Goal: Information Seeking & Learning: Learn about a topic

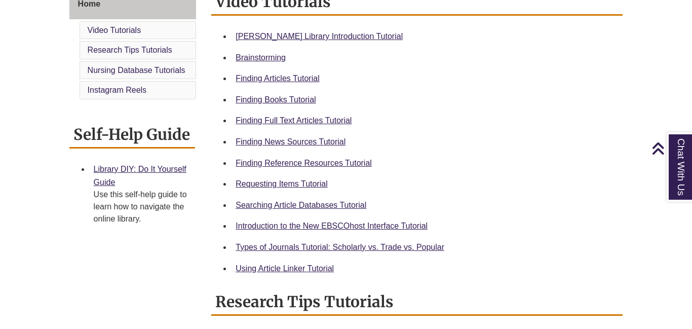
scroll to position [298, 0]
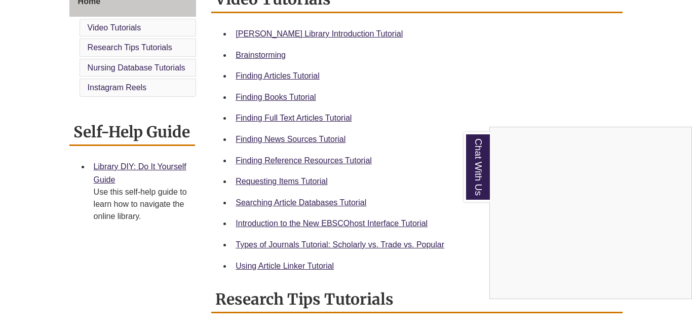
click at [247, 95] on div "Chat With Us" at bounding box center [346, 164] width 692 height 329
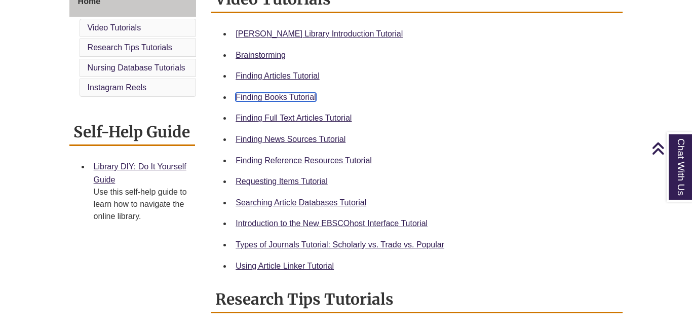
click at [305, 94] on link "Finding Books Tutorial" at bounding box center [275, 97] width 80 height 9
click at [289, 177] on link "Requesting Items Tutorial" at bounding box center [281, 181] width 92 height 9
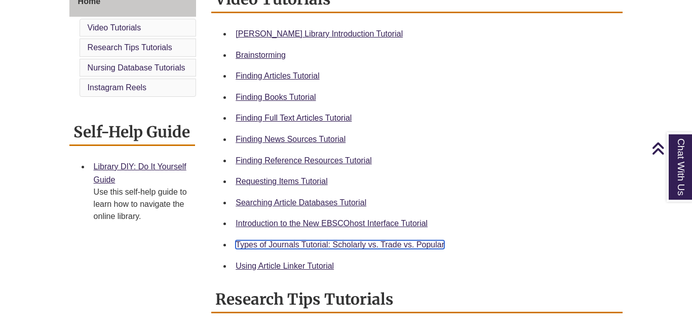
click at [313, 241] on link "Types of Journals Tutorial: Scholarly vs. Trade vs. Popular" at bounding box center [339, 244] width 209 height 9
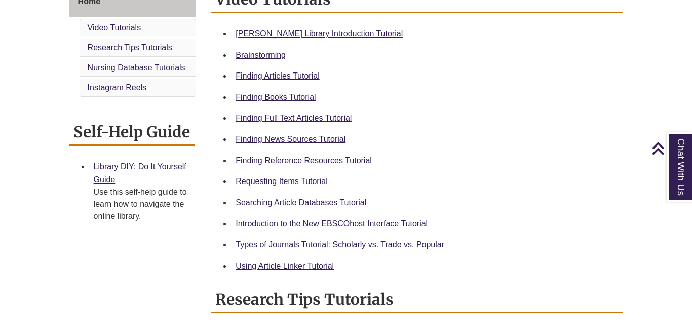
click at [297, 69] on div "Finding Articles Tutorial" at bounding box center [424, 75] width 379 height 13
click at [297, 71] on link "Finding Articles Tutorial" at bounding box center [277, 75] width 84 height 9
click at [296, 198] on link "Searching Article Databases Tutorial" at bounding box center [300, 202] width 131 height 9
click at [297, 113] on link "Finding Full Text Articles Tutorial" at bounding box center [293, 117] width 116 height 9
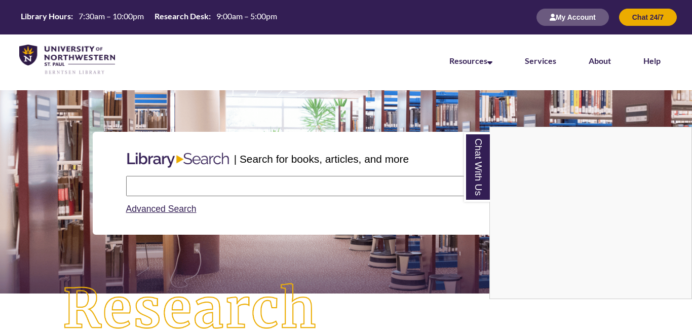
click at [196, 184] on div "Chat With Us" at bounding box center [346, 164] width 692 height 329
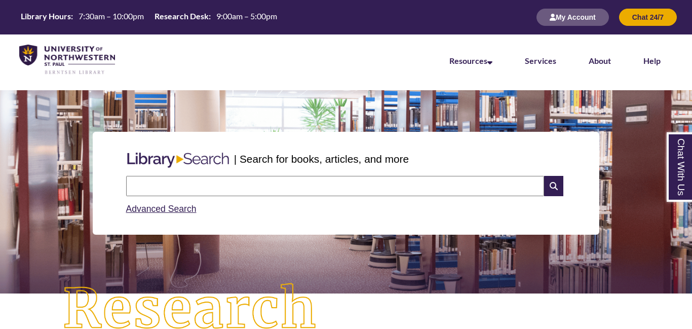
click at [196, 184] on input "text" at bounding box center [335, 186] width 418 height 20
type input "**********"
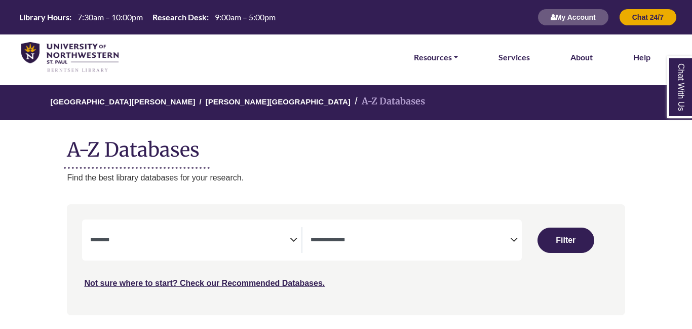
select select "Database Subject Filter"
select select "Database Types Filter"
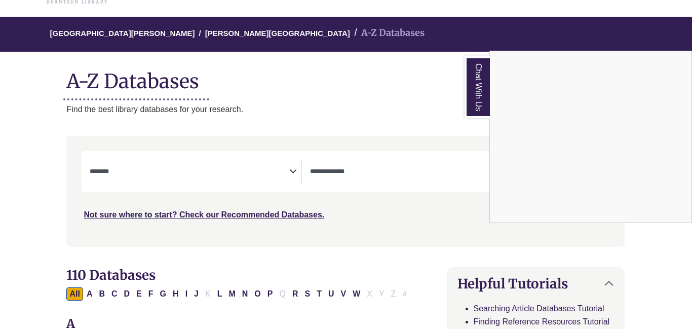
scroll to position [71, 1]
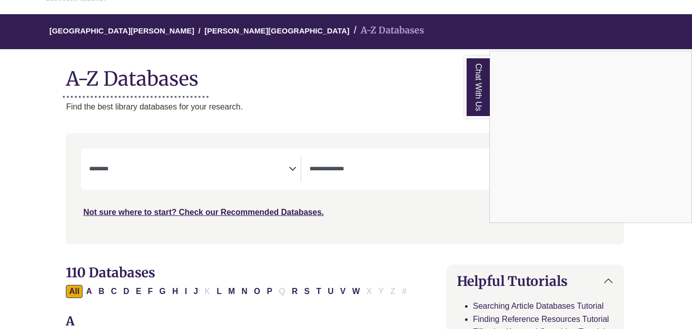
click at [292, 165] on div "Chat With Us" at bounding box center [346, 164] width 692 height 329
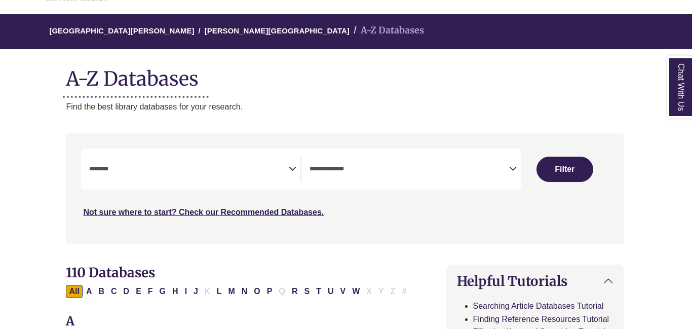
click at [255, 166] on textarea "Search" at bounding box center [188, 170] width 199 height 8
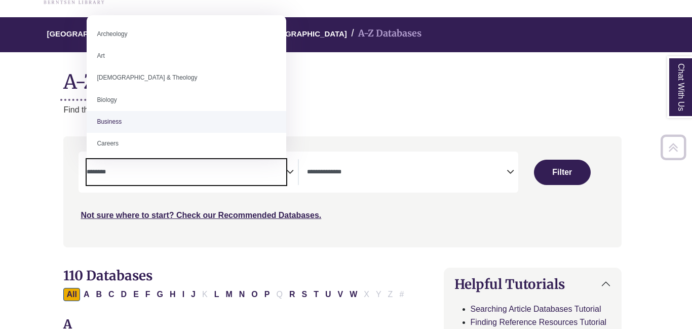
scroll to position [58, 4]
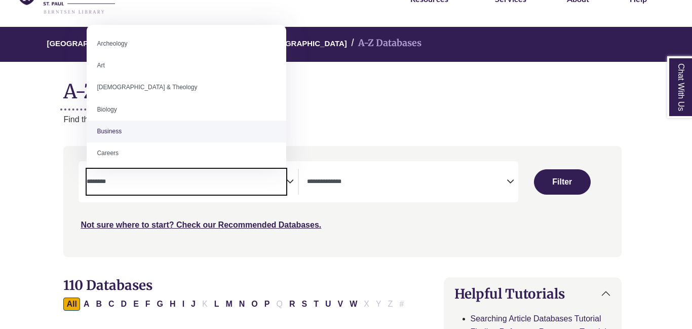
click at [311, 120] on p "Find the best library databases for your research." at bounding box center [341, 119] width 557 height 13
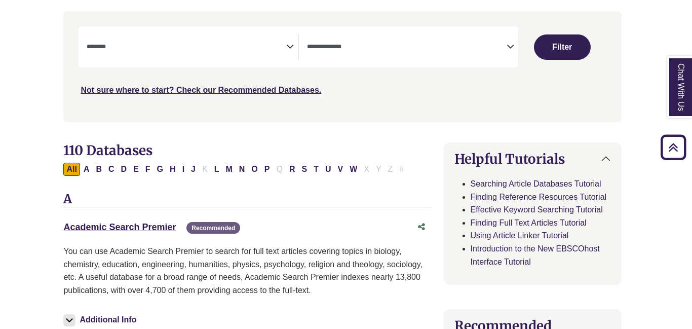
scroll to position [141, 4]
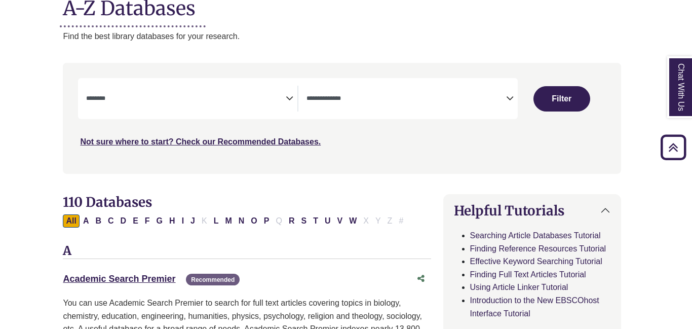
click at [148, 99] on textarea "Search" at bounding box center [185, 99] width 199 height 8
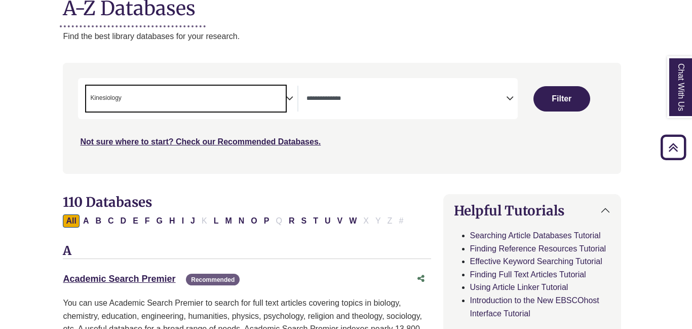
scroll to position [243, 0]
click at [161, 96] on span "× Kinesiology" at bounding box center [185, 99] width 199 height 26
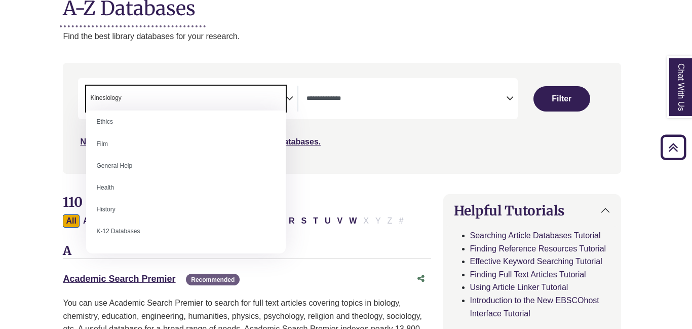
scroll to position [425, 0]
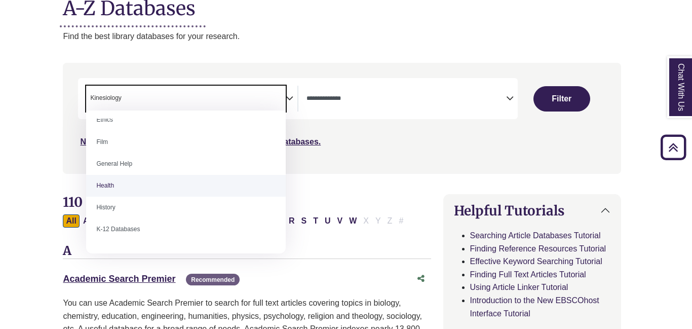
select select "*****"
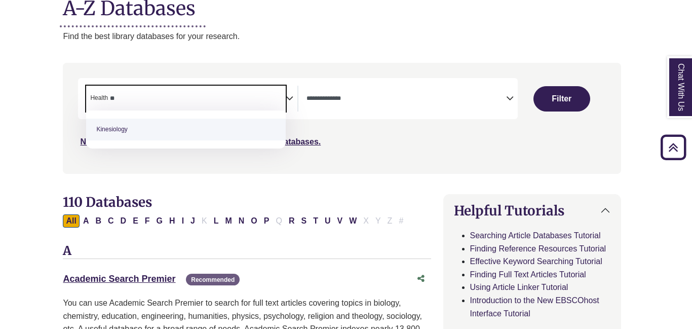
type textarea "*"
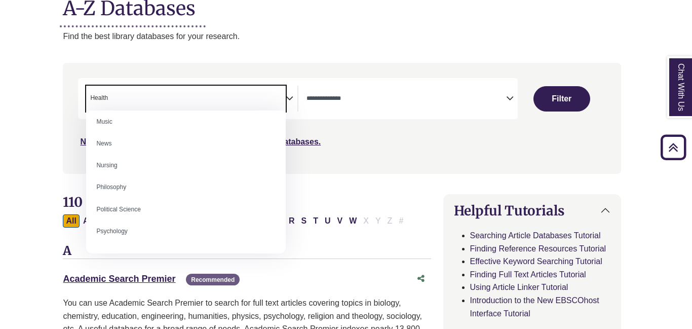
scroll to position [708, 0]
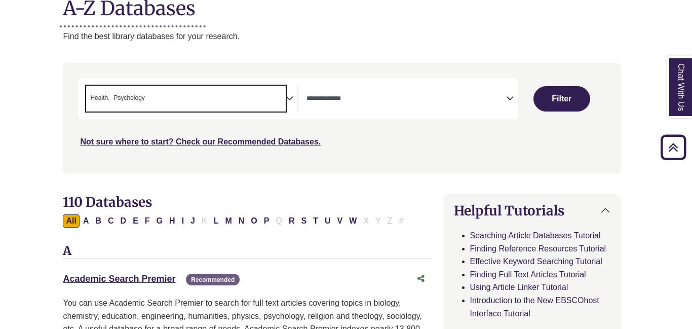
click at [205, 92] on span "× Health × Psychology" at bounding box center [185, 99] width 199 height 26
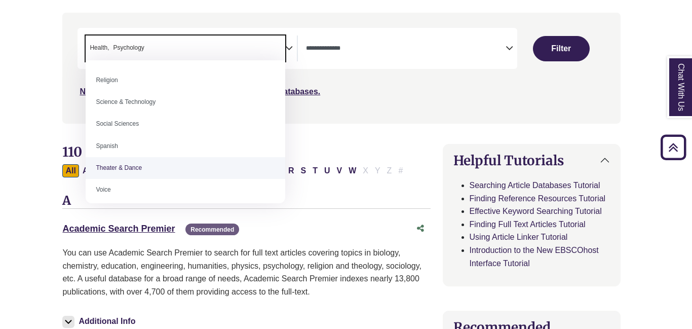
scroll to position [851, 0]
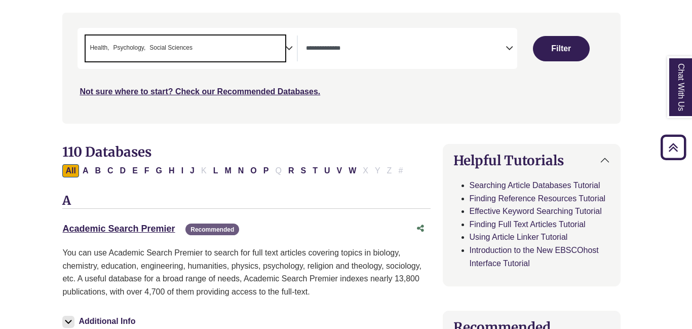
click at [367, 43] on span "Search filters" at bounding box center [405, 47] width 199 height 9
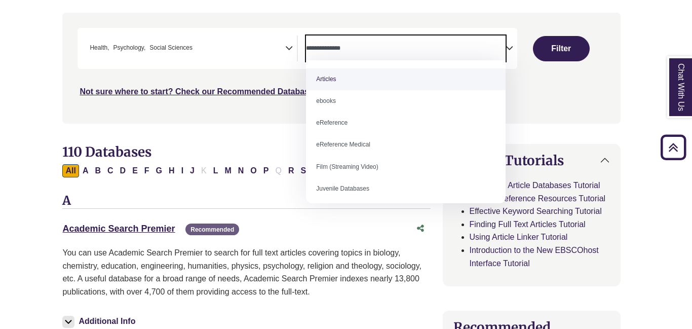
select select "*****"
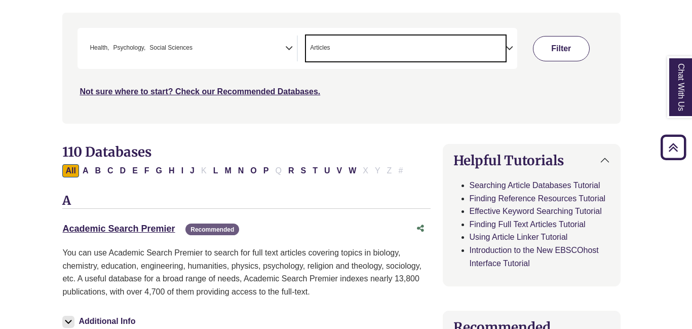
click at [559, 37] on button "Filter" at bounding box center [561, 48] width 57 height 25
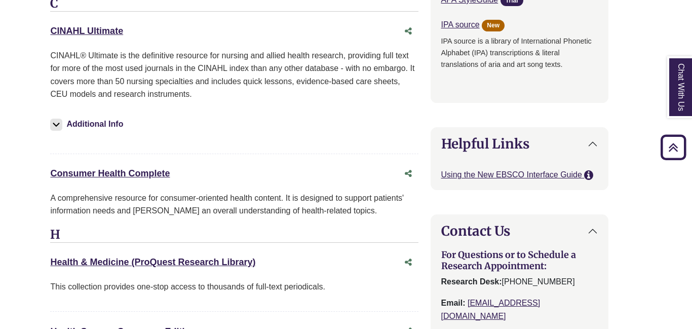
scroll to position [1188, 17]
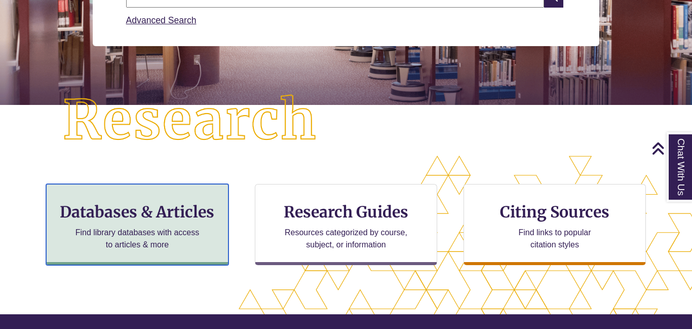
click at [168, 229] on p "Find library databases with access to articles & more" at bounding box center [137, 238] width 132 height 24
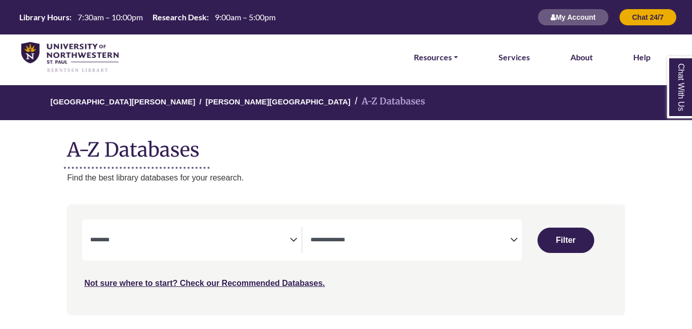
select select "Database Subject Filter"
select select "Database Types Filter"
select select "Database Subject Filter"
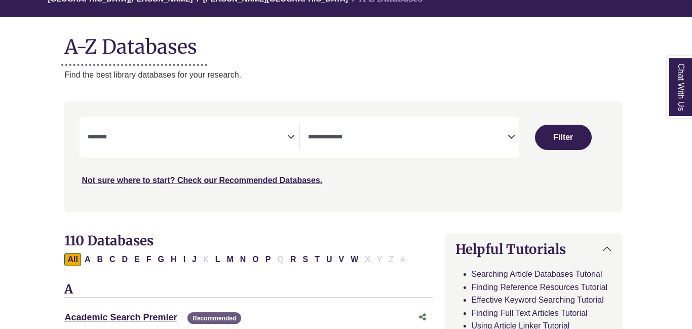
click at [343, 131] on span "Search filters" at bounding box center [407, 135] width 199 height 9
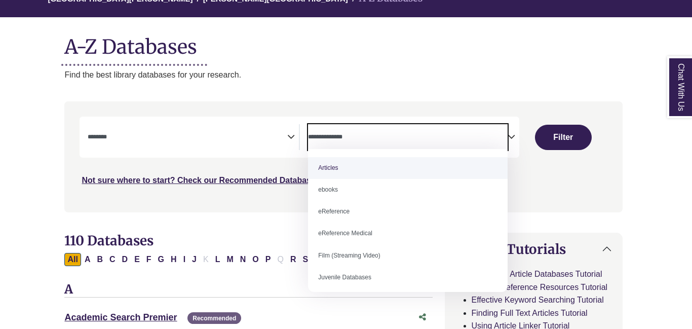
select select "*****"
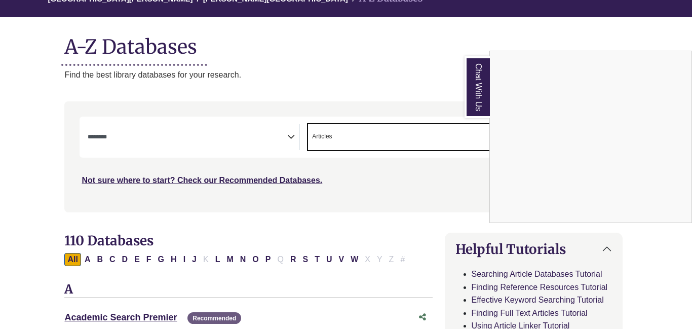
click at [156, 127] on div "Chat With Us" at bounding box center [346, 164] width 692 height 329
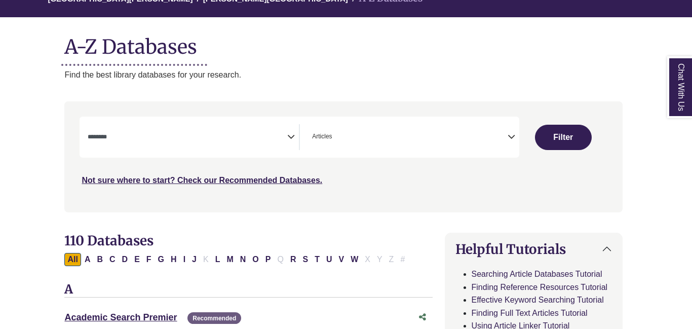
click at [103, 134] on textarea "Search" at bounding box center [187, 138] width 199 height 8
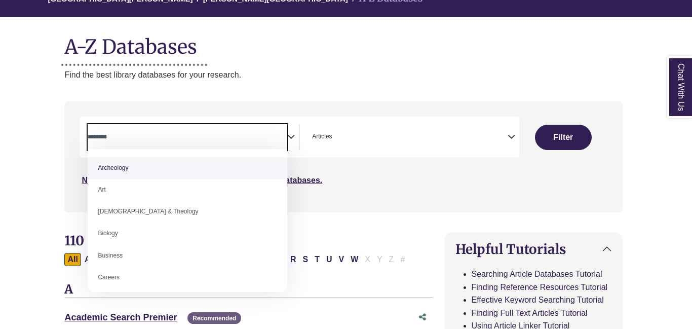
click at [131, 140] on textarea "Search" at bounding box center [187, 138] width 199 height 8
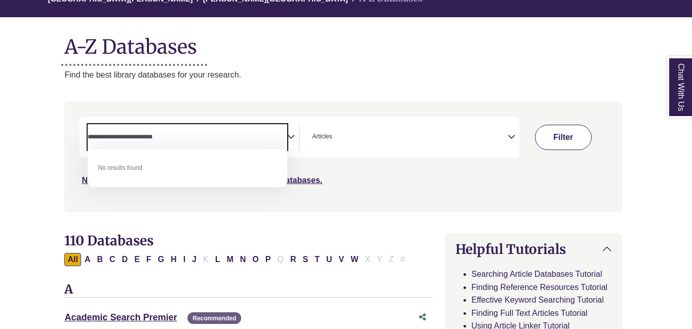
type textarea "**********"
click at [576, 134] on button "Filter" at bounding box center [563, 137] width 57 height 25
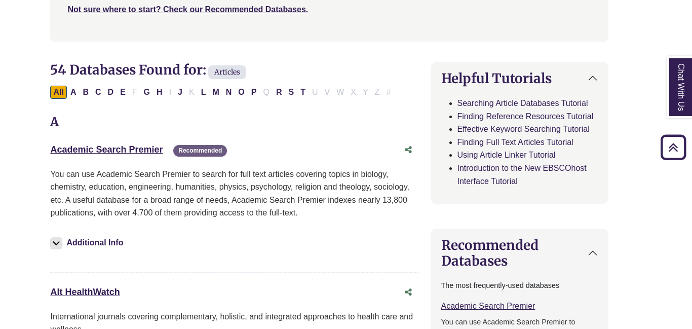
scroll to position [277, 17]
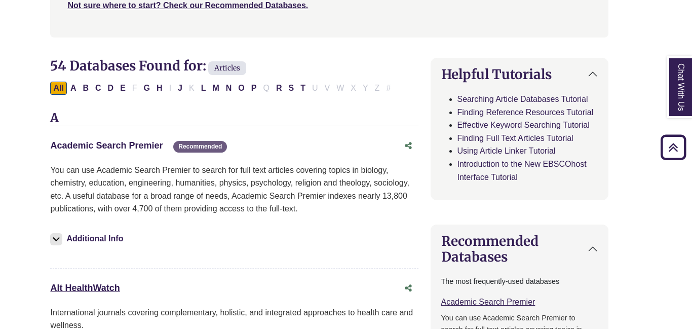
click at [153, 140] on link "Academic Search Premier This link opens in a new window" at bounding box center [106, 145] width 112 height 10
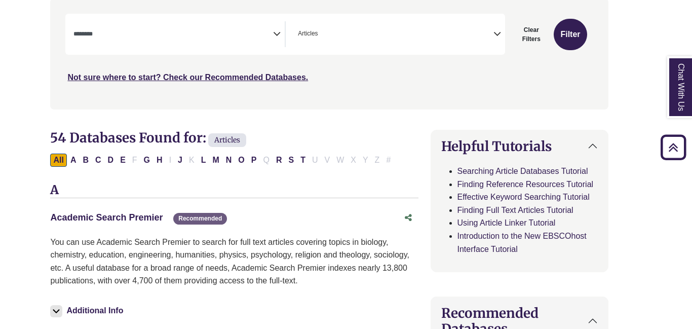
scroll to position [205, 17]
click at [568, 31] on button "Filter" at bounding box center [569, 34] width 33 height 31
select select "Database Subject Filter"
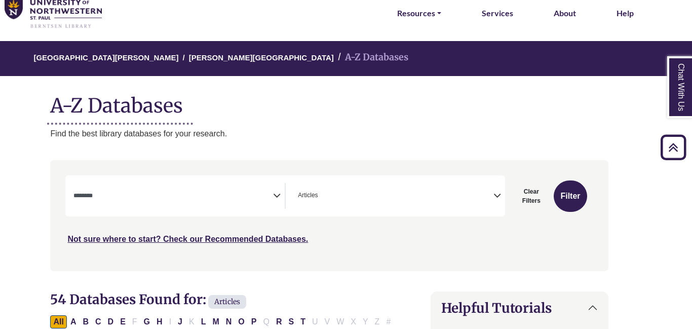
scroll to position [0, 17]
